Goal: Task Accomplishment & Management: Manage account settings

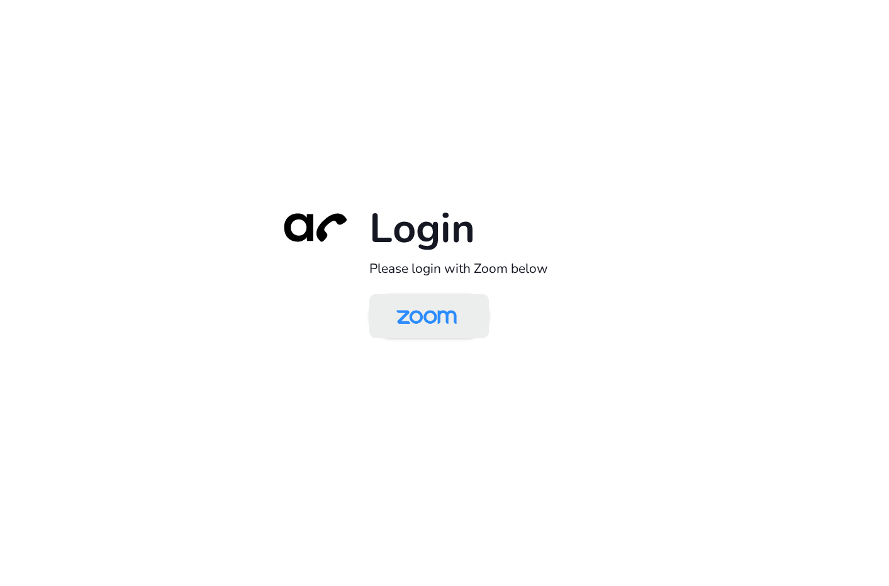
click at [441, 327] on img at bounding box center [426, 317] width 87 height 41
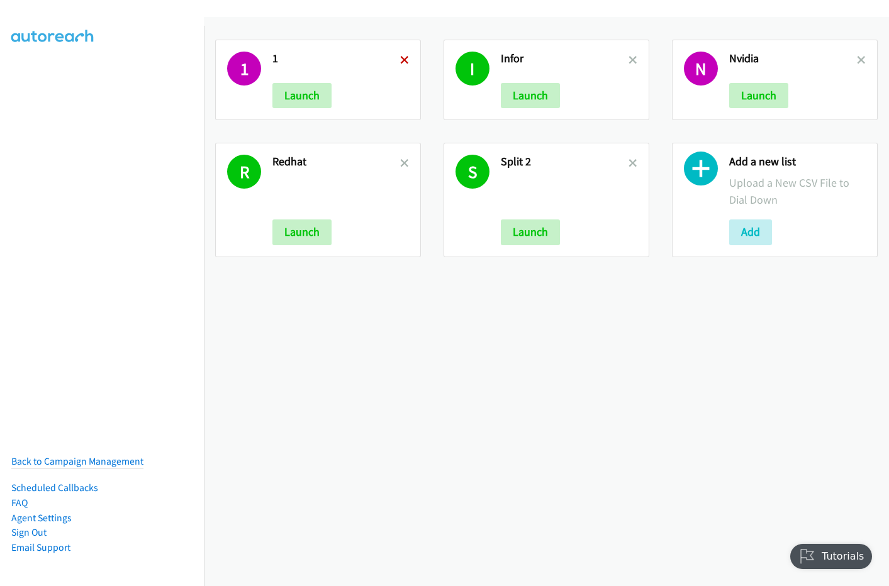
click at [403, 58] on icon at bounding box center [404, 61] width 9 height 9
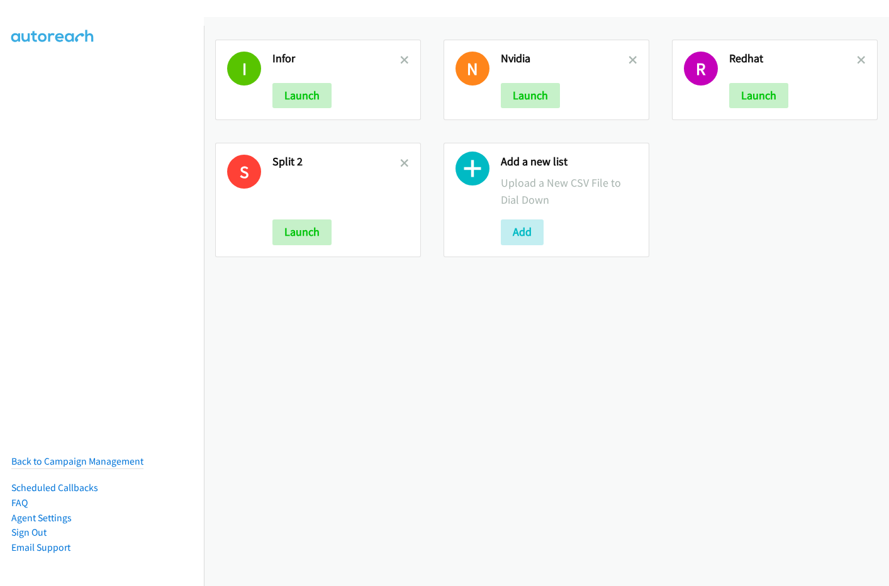
click at [403, 58] on icon at bounding box center [404, 61] width 9 height 9
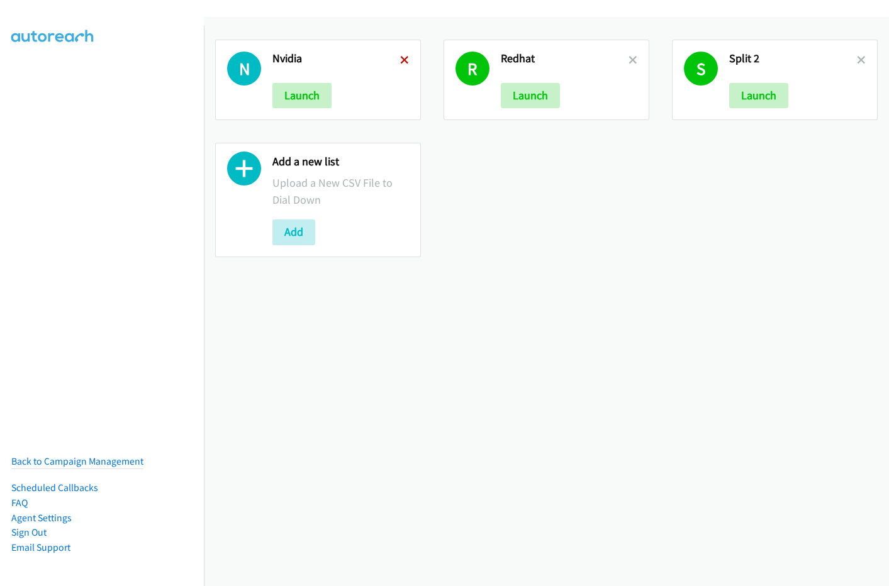
click at [401, 58] on icon at bounding box center [404, 61] width 9 height 9
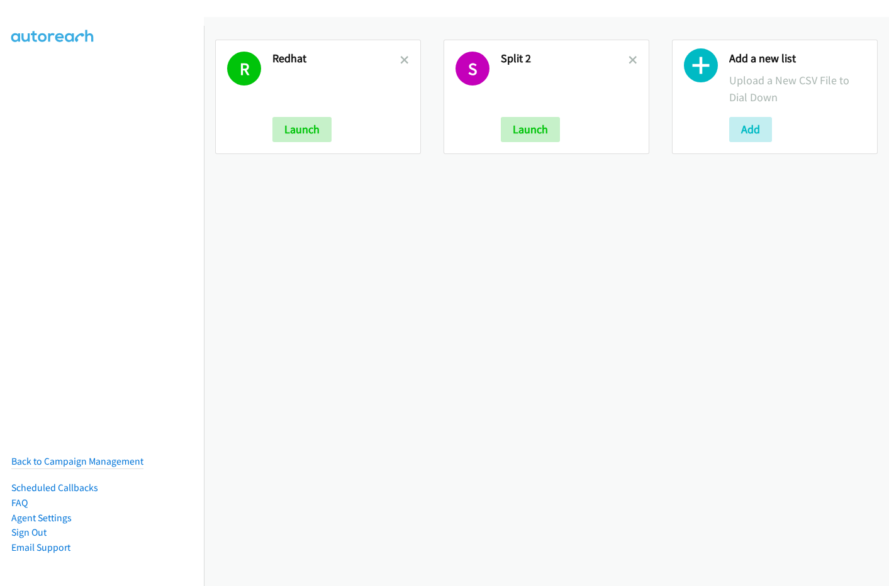
click at [401, 58] on icon at bounding box center [404, 61] width 9 height 9
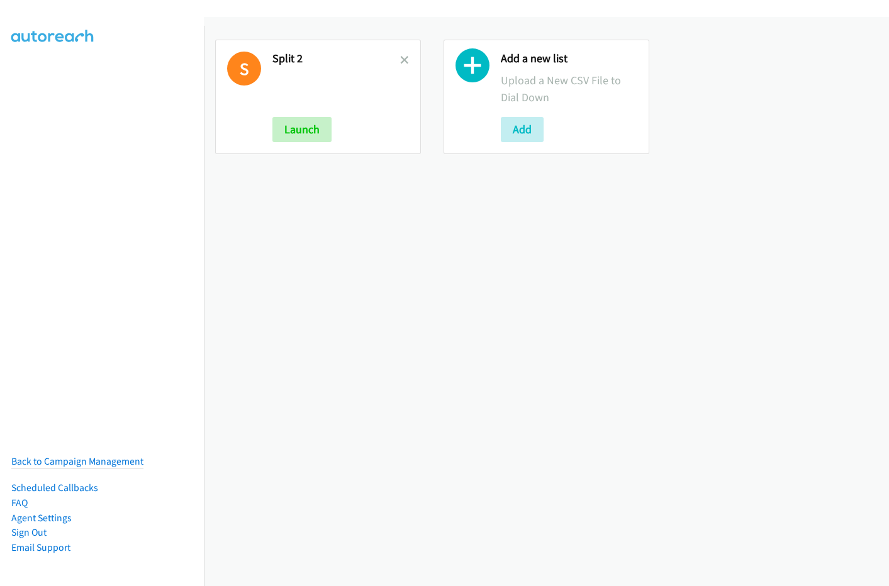
click at [401, 58] on icon at bounding box center [404, 61] width 9 height 9
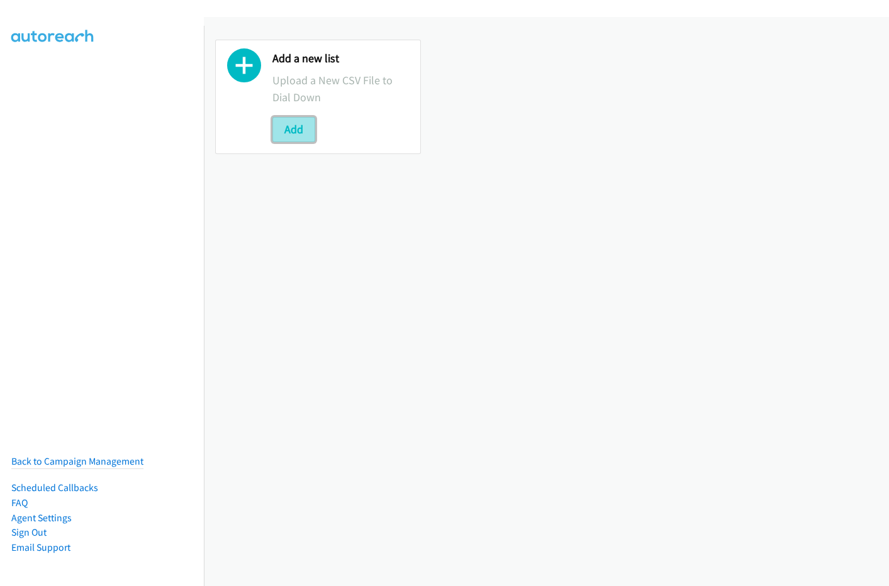
click at [294, 133] on button "Add" at bounding box center [293, 129] width 43 height 25
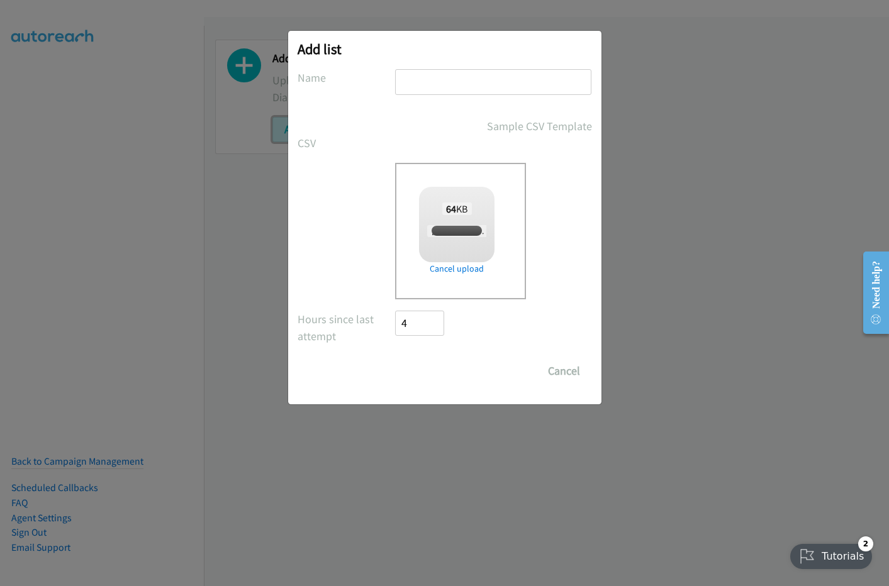
checkbox input "true"
click at [461, 75] on input "text" at bounding box center [493, 82] width 196 height 26
type input "Red Hat"
click at [396, 359] on input "Save List" at bounding box center [429, 371] width 66 height 25
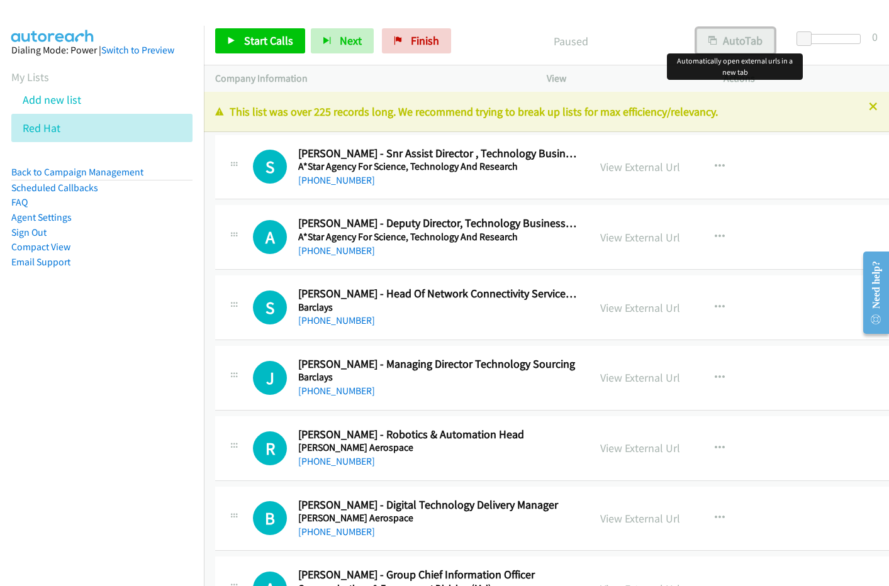
click at [737, 45] on button "AutoTab" at bounding box center [736, 40] width 78 height 25
click at [613, 171] on link "View External Url" at bounding box center [640, 167] width 80 height 14
